Goal: Information Seeking & Learning: Understand process/instructions

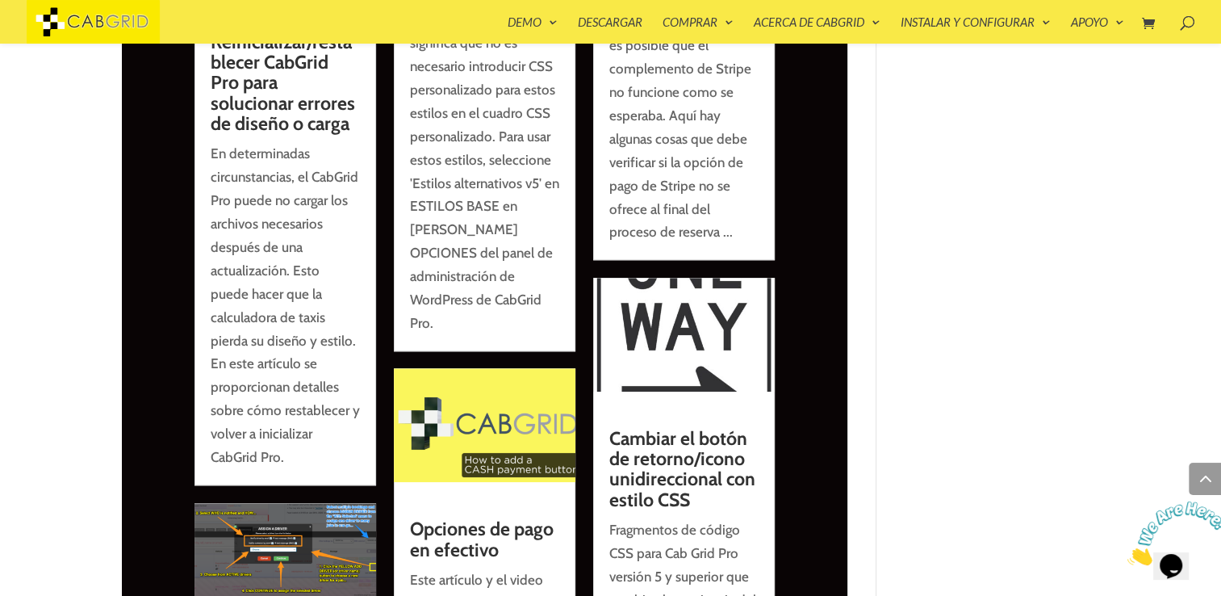
scroll to position [7703, 0]
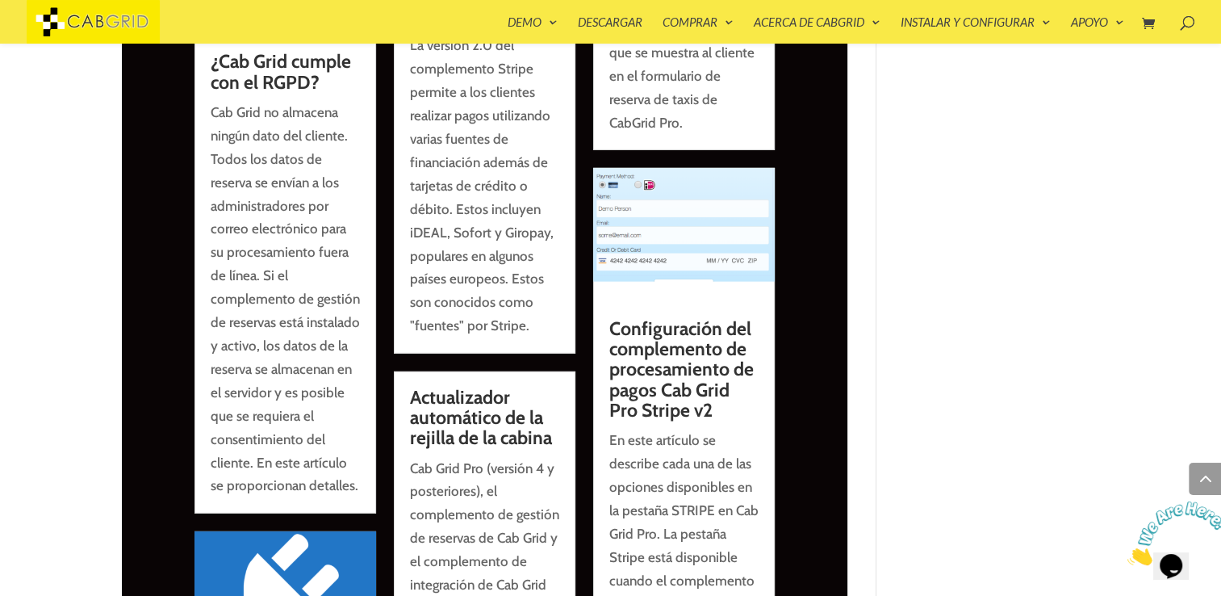
scroll to position [17102, 0]
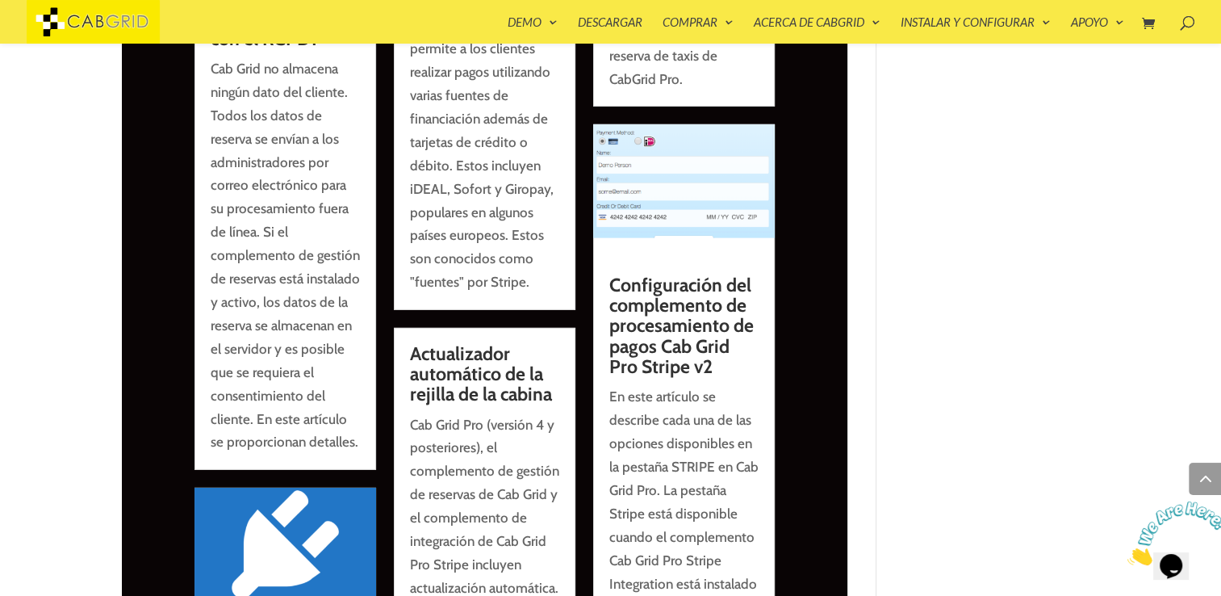
drag, startPoint x: 77, startPoint y: 431, endPoint x: 36, endPoint y: 429, distance: 42.0
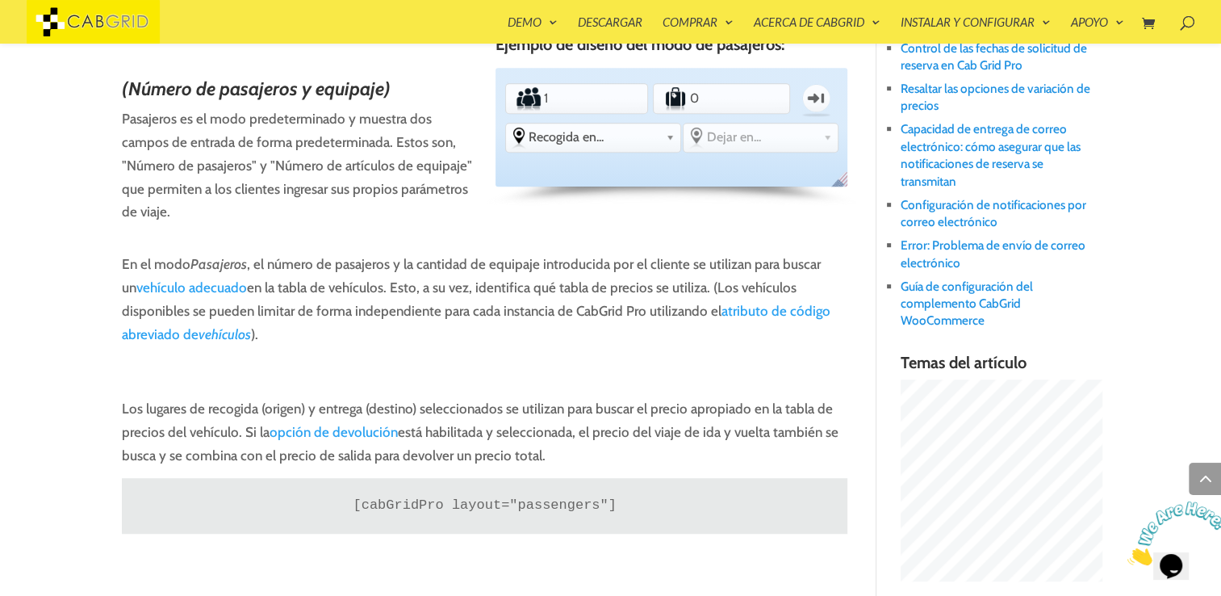
scroll to position [888, 0]
click at [671, 339] on link "atributo de código abreviado de vehículos" at bounding box center [476, 321] width 709 height 40
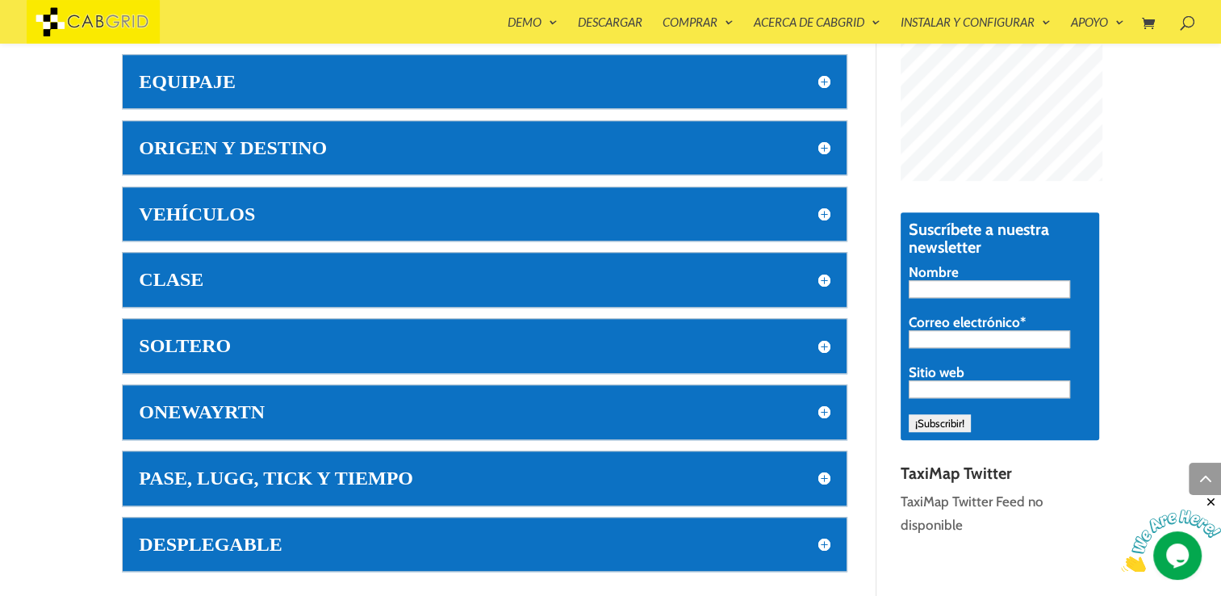
scroll to position [1203, 0]
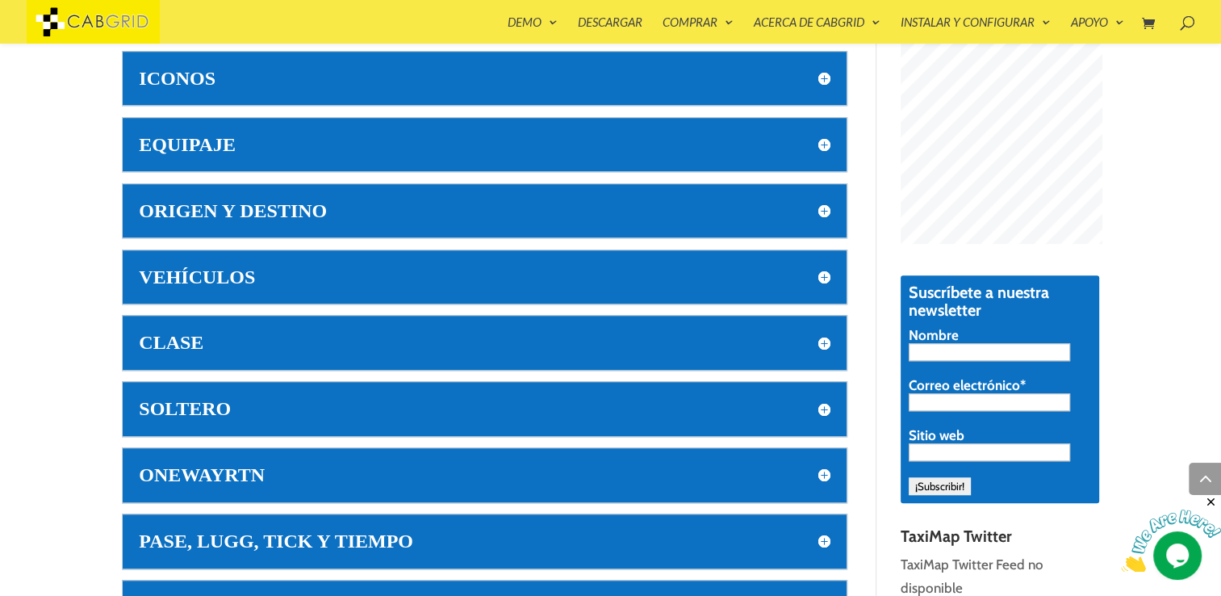
drag, startPoint x: 818, startPoint y: 274, endPoint x: 407, endPoint y: 386, distance: 426.6
click at [818, 274] on h5 "VEHÍCULOS" at bounding box center [485, 276] width 692 height 21
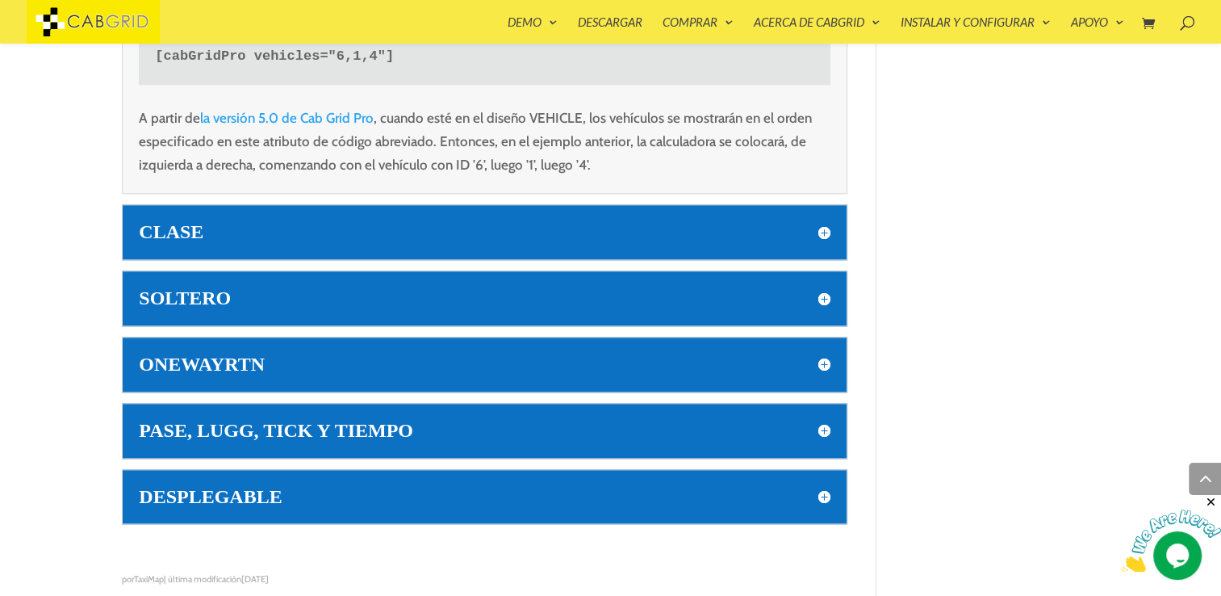
scroll to position [1853, 0]
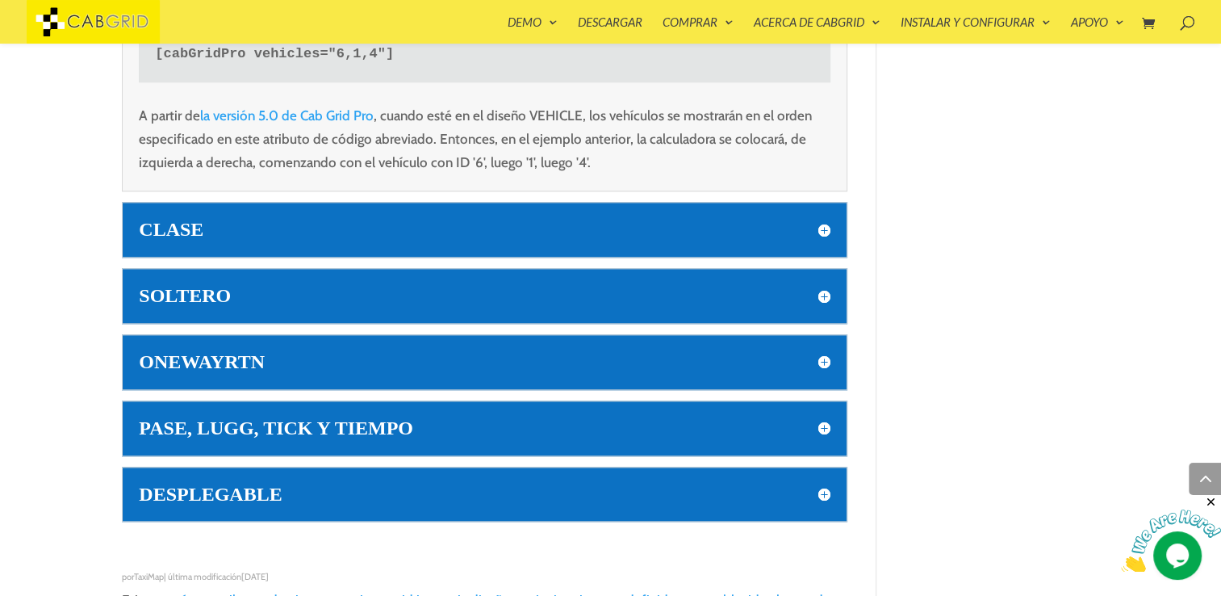
click at [825, 221] on h5 "CLASE" at bounding box center [485, 229] width 692 height 21
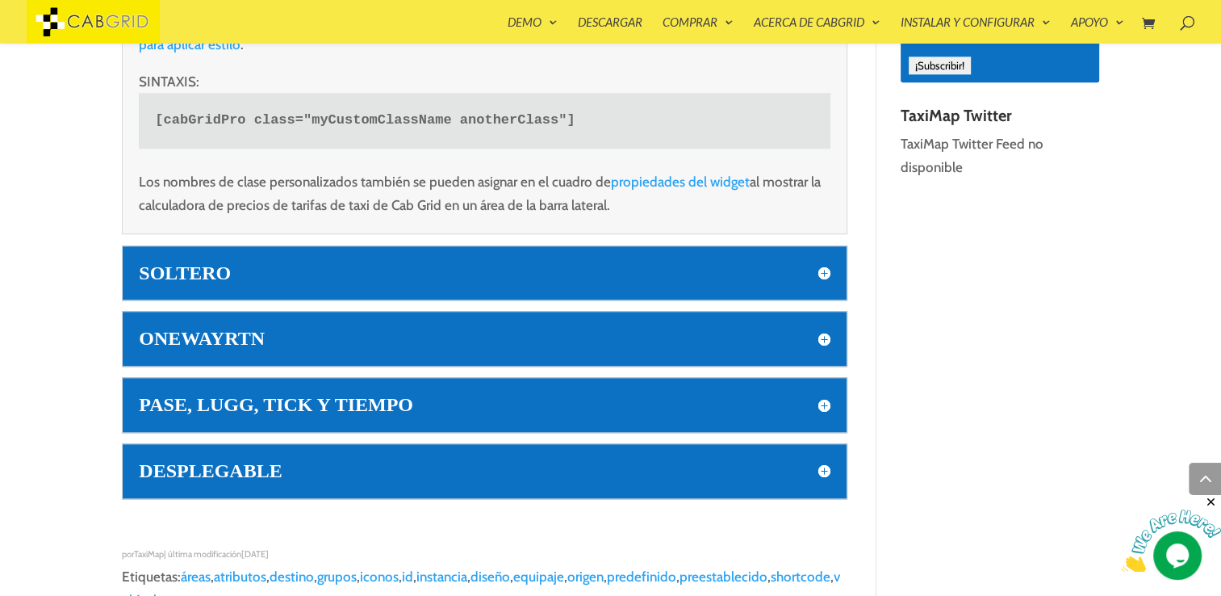
scroll to position [1625, 0]
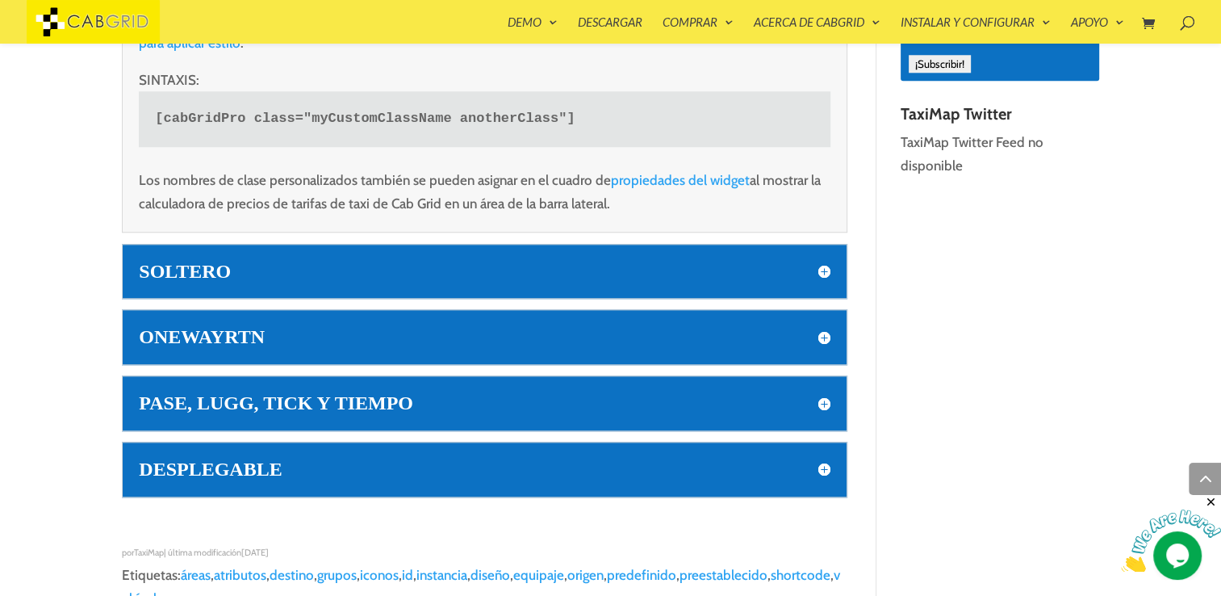
click at [526, 274] on h5 "SOLTERO" at bounding box center [485, 271] width 692 height 21
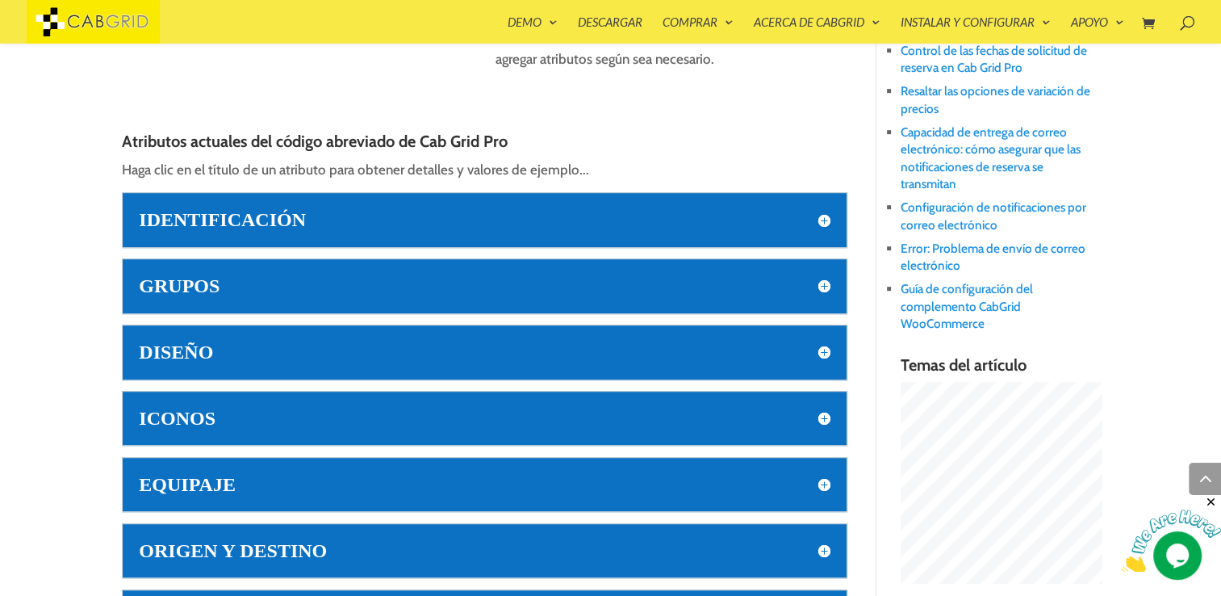
scroll to position [858, 0]
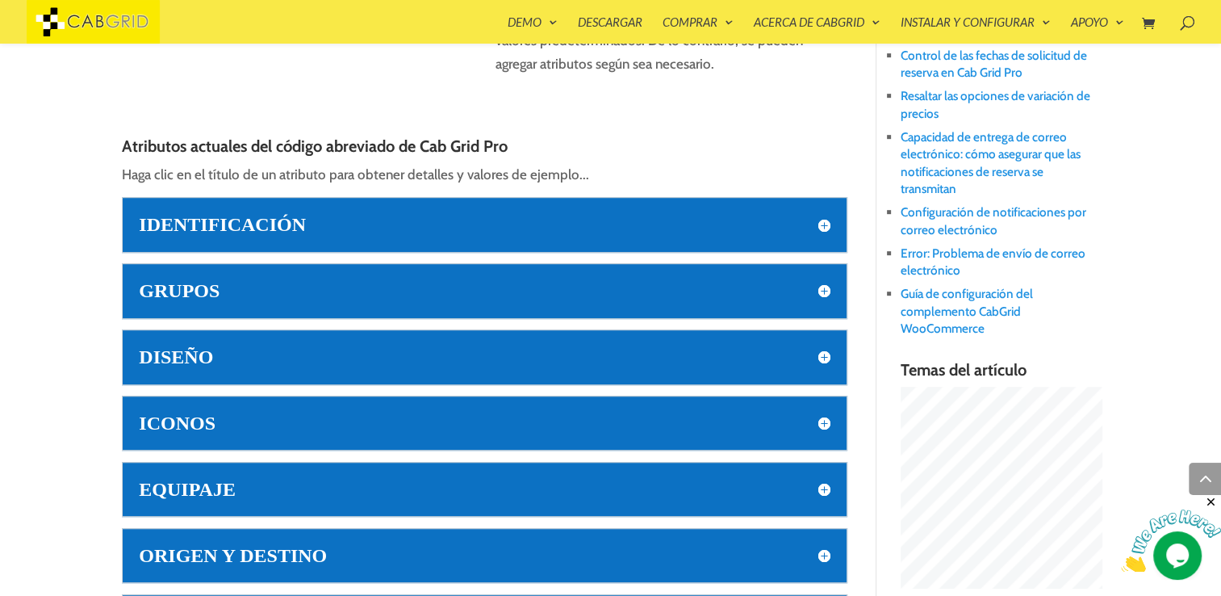
click at [569, 334] on div "DISEÑO The ‘ layout ‘ attribute is used to set which layout (or calculation mod…" at bounding box center [485, 356] width 726 height 55
click at [572, 350] on h5 "DISEÑO" at bounding box center [485, 356] width 692 height 21
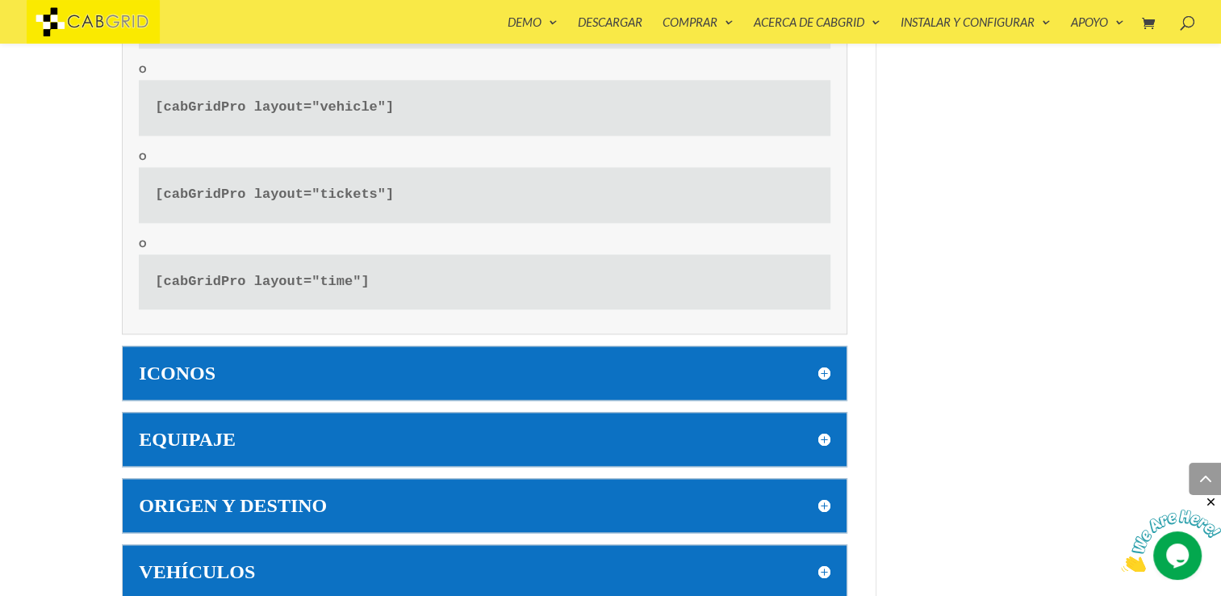
scroll to position [1966, 0]
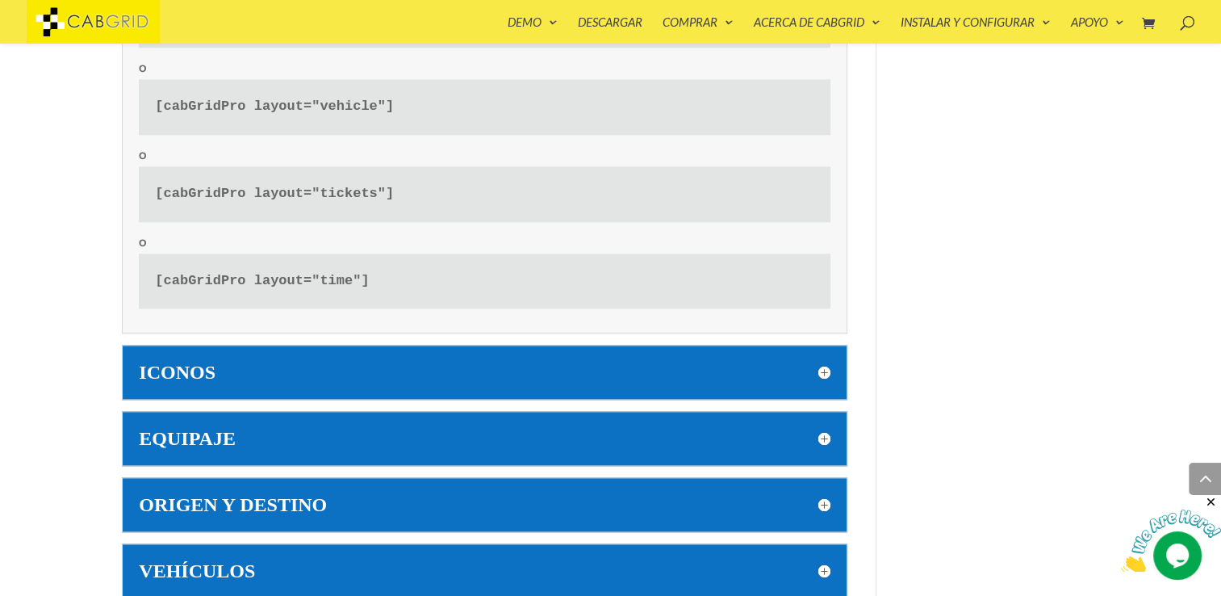
click at [333, 489] on div "ORIGEN Y DESTINO ORIGIN and DEST shortcode attributes were added in Cab Grid Pr…" at bounding box center [485, 504] width 726 height 55
click at [323, 496] on h5 "ORIGEN Y DESTINO" at bounding box center [485, 504] width 692 height 21
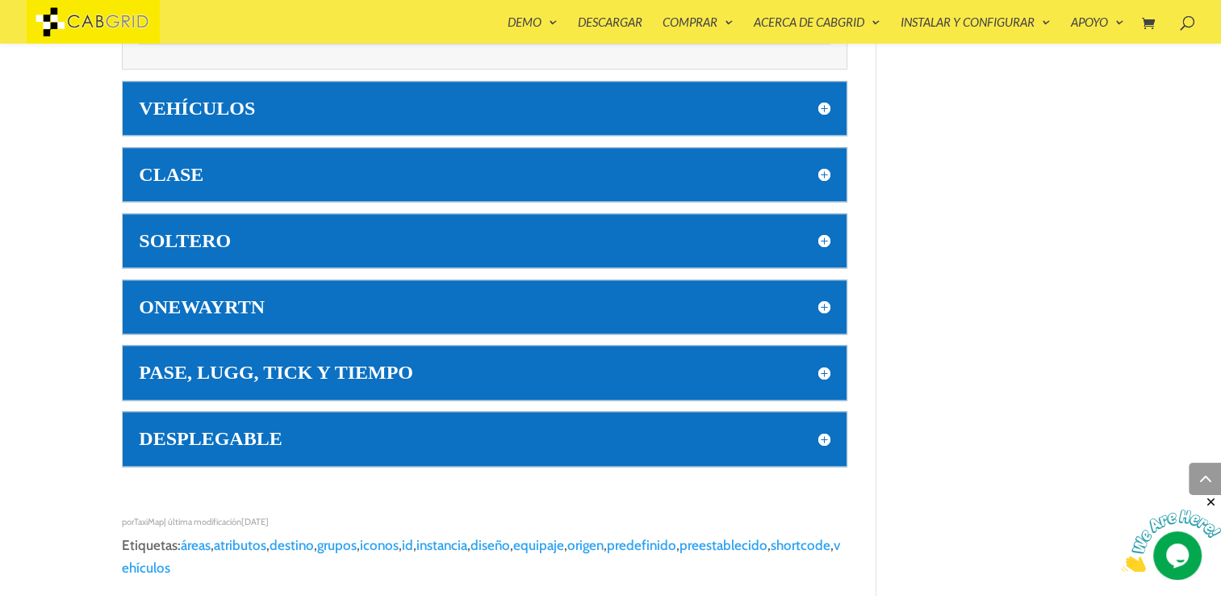
scroll to position [1947, 0]
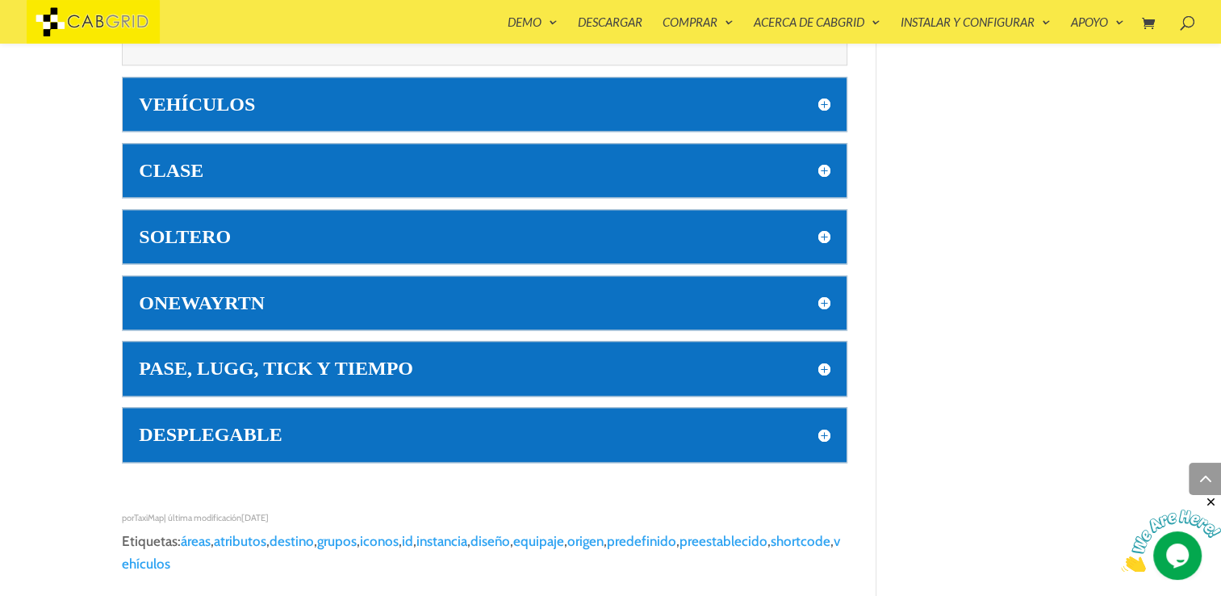
click at [418, 310] on div "ONEWAYRTN Preset either one-way or return journeys. This shortcode attribute wa…" at bounding box center [485, 302] width 726 height 55
click at [546, 306] on h5 "ONEWAYRTN" at bounding box center [485, 302] width 692 height 21
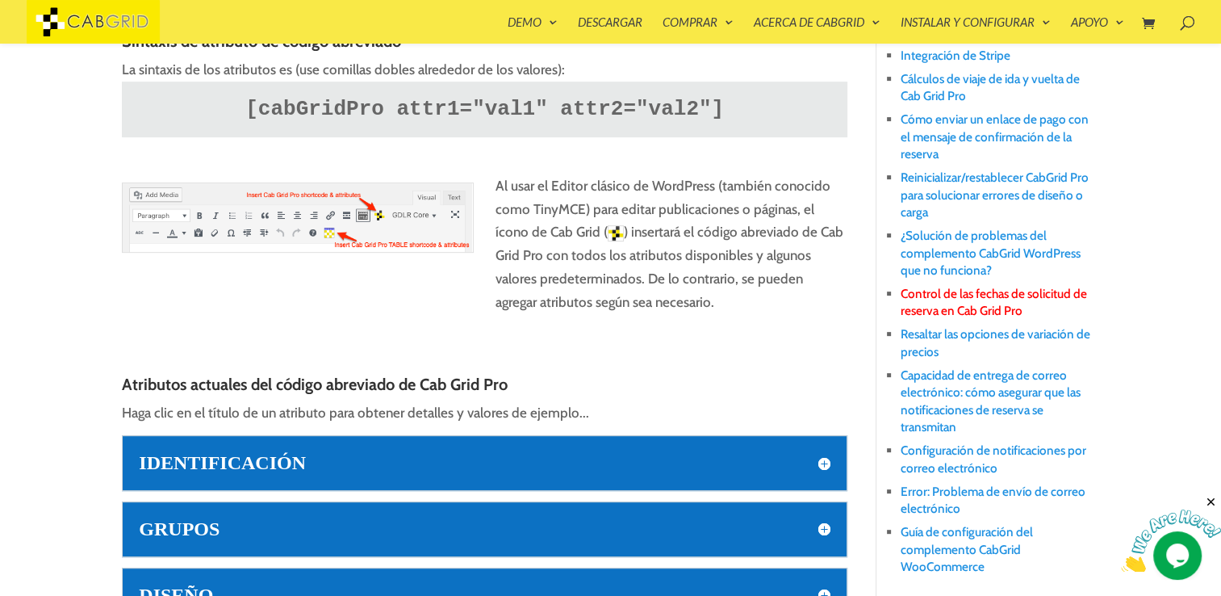
scroll to position [619, 0]
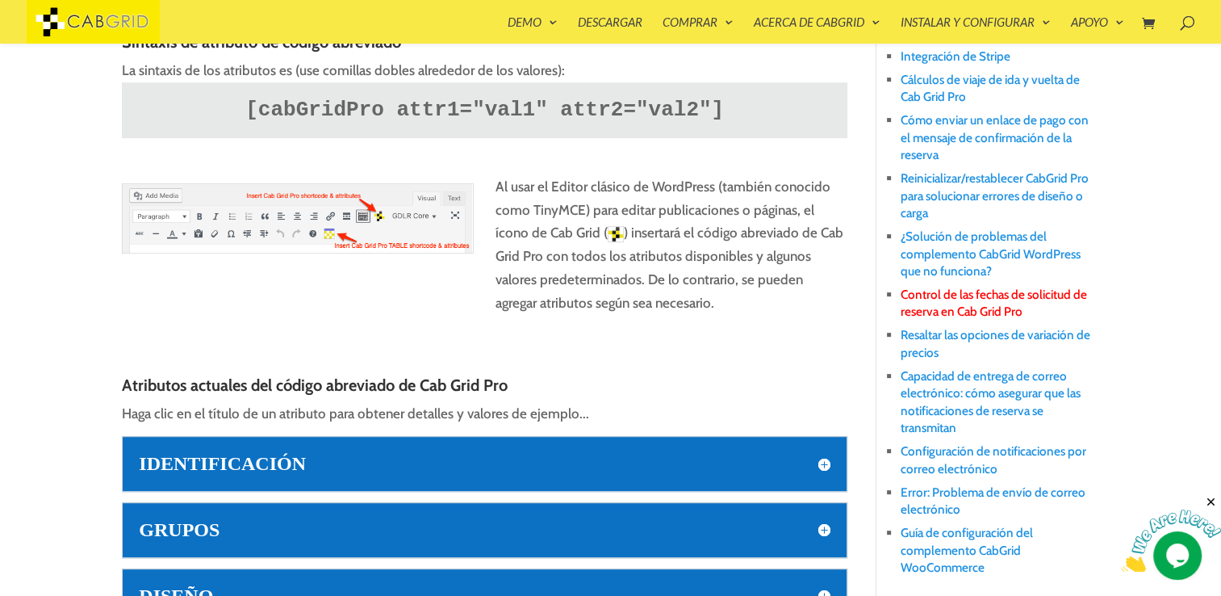
click at [922, 312] on link "Control de las fechas de solicitud de reserva en Cab Grid Pro" at bounding box center [994, 303] width 186 height 32
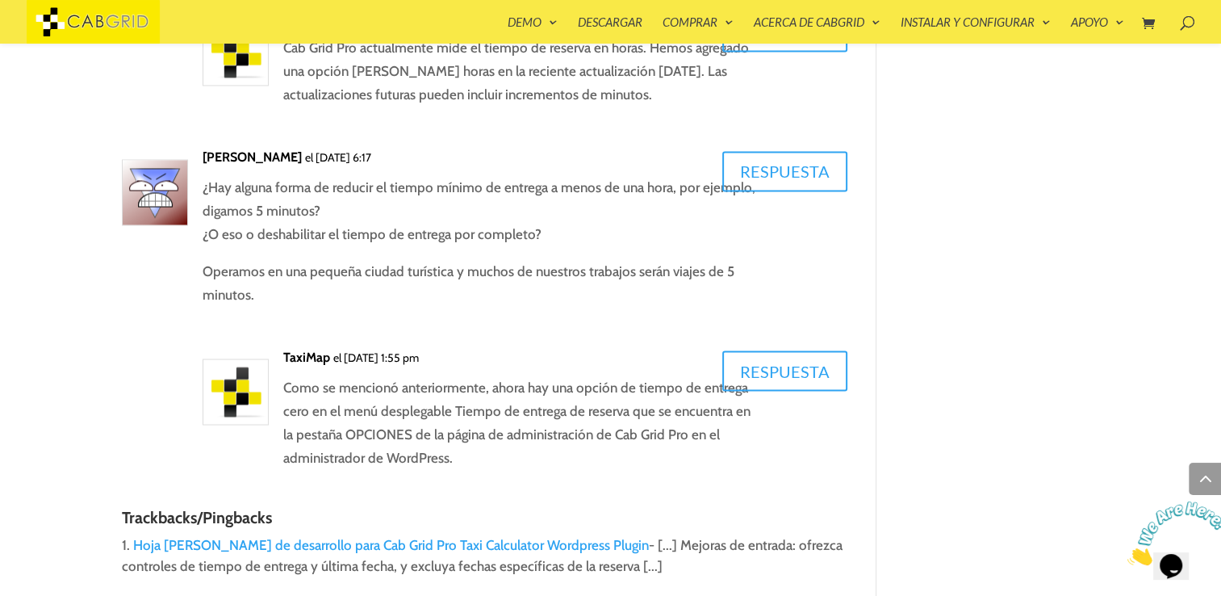
scroll to position [2863, 0]
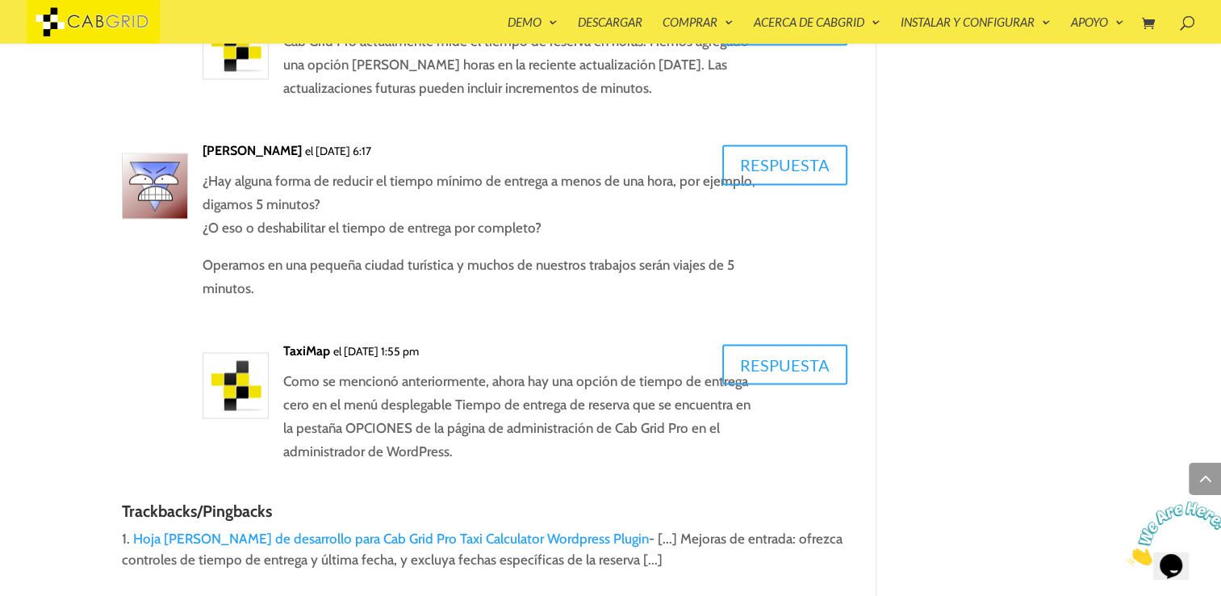
drag, startPoint x: 81, startPoint y: 395, endPoint x: 8, endPoint y: 480, distance: 111.6
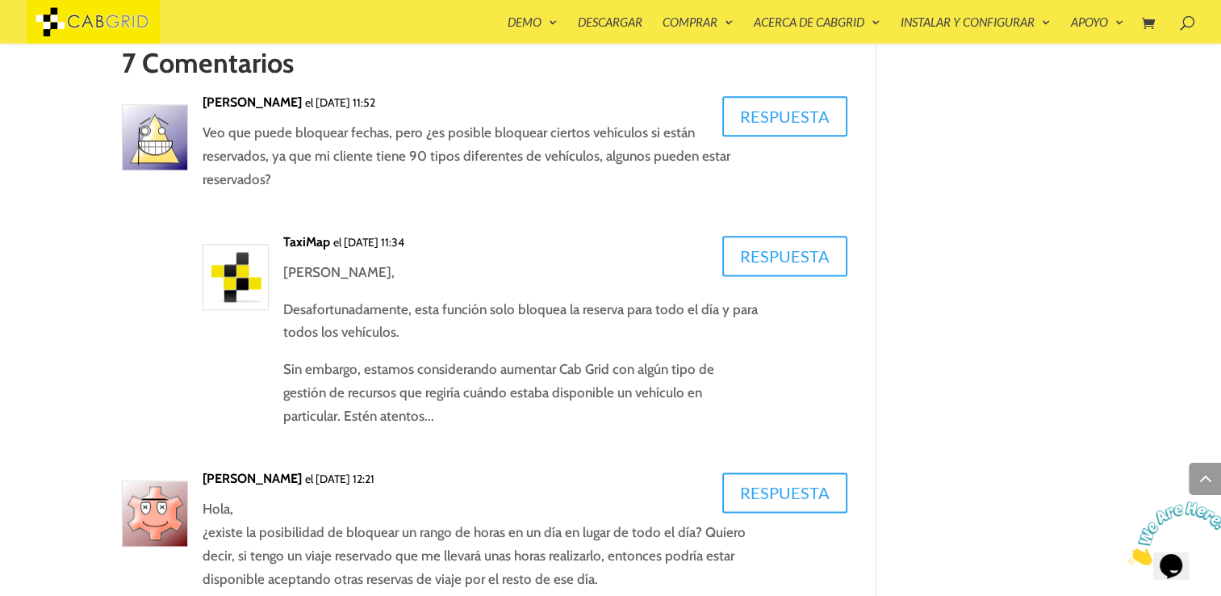
scroll to position [2027, 0]
